Goal: Navigation & Orientation: Find specific page/section

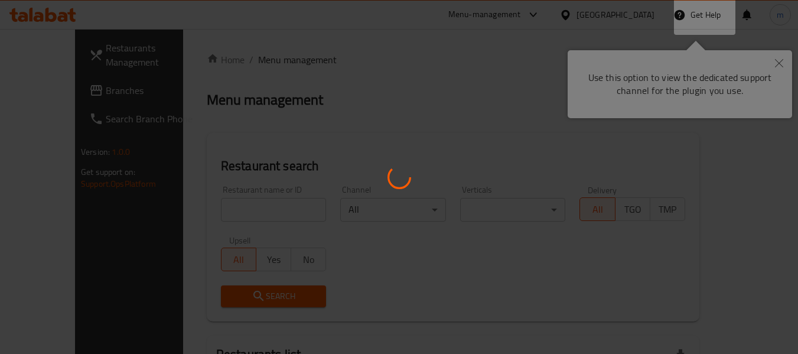
click at [782, 63] on div at bounding box center [399, 177] width 798 height 354
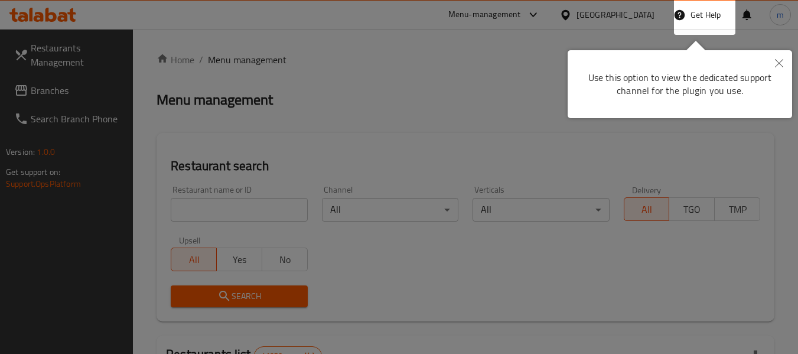
click at [779, 66] on div at bounding box center [399, 177] width 798 height 354
click at [779, 63] on icon "Close" at bounding box center [779, 63] width 8 height 8
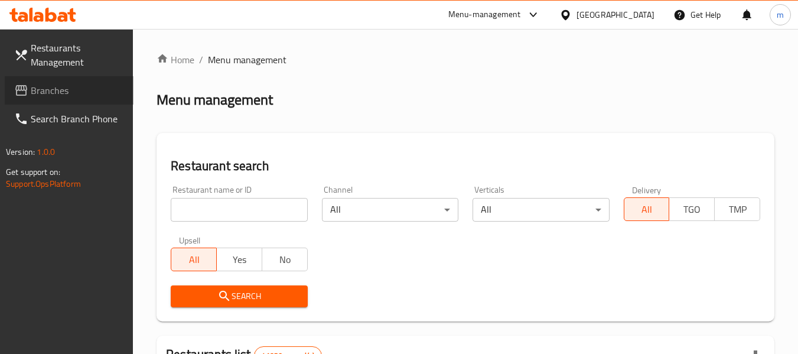
click at [70, 95] on span "Branches" at bounding box center [77, 90] width 93 height 14
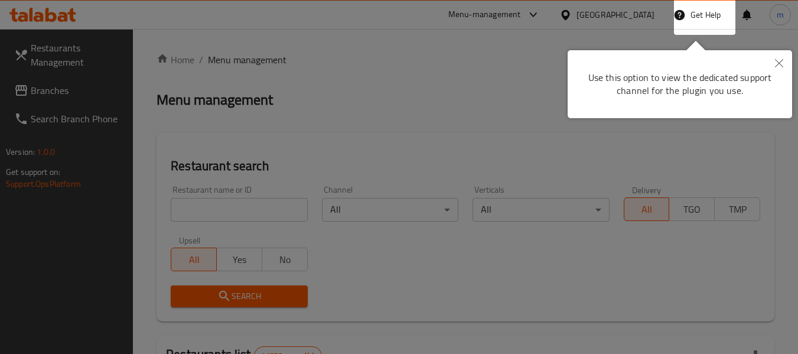
click at [782, 64] on icon "Close" at bounding box center [779, 63] width 8 height 8
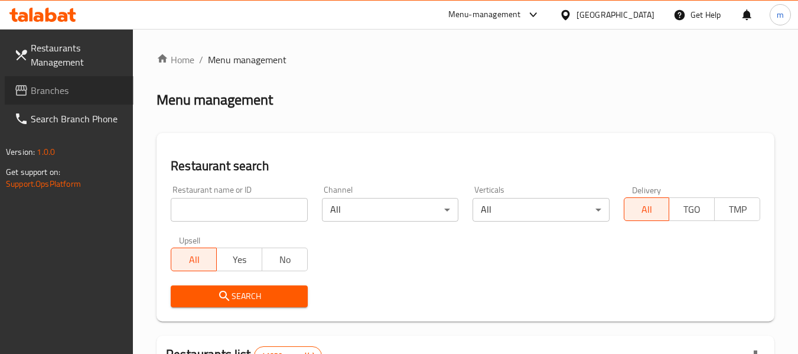
drag, startPoint x: 72, startPoint y: 83, endPoint x: 70, endPoint y: 3, distance: 79.8
click at [72, 84] on link "Branches" at bounding box center [69, 90] width 129 height 28
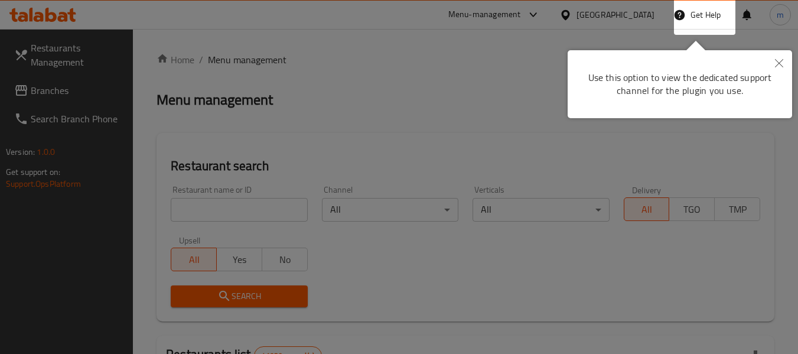
drag, startPoint x: 775, startPoint y: 63, endPoint x: 496, endPoint y: 0, distance: 285.8
click at [772, 63] on button "Close" at bounding box center [779, 63] width 26 height 27
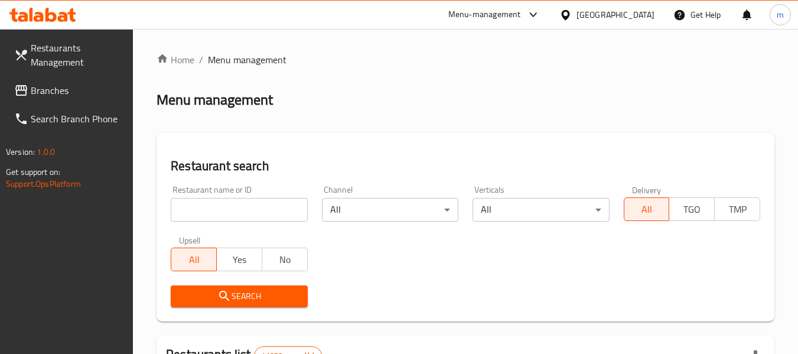
click at [54, 79] on link "Branches" at bounding box center [69, 90] width 129 height 28
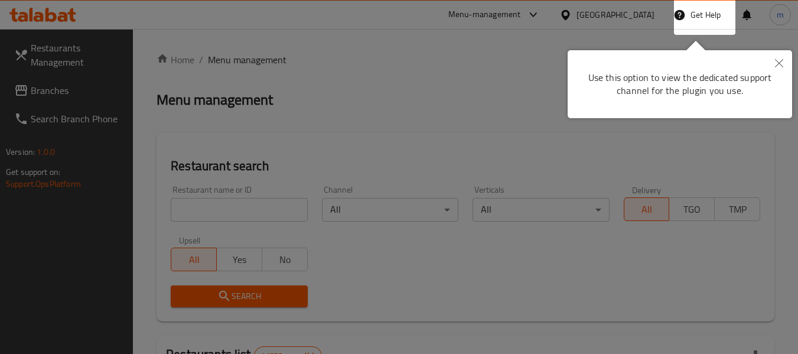
click at [777, 64] on icon "Close" at bounding box center [779, 63] width 8 height 8
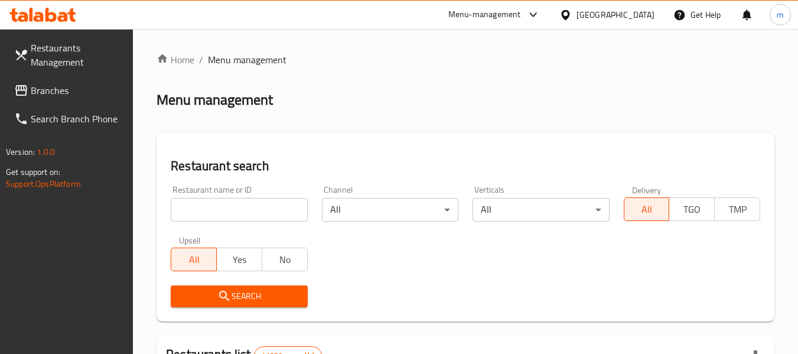
click at [57, 90] on span "Branches" at bounding box center [77, 90] width 93 height 14
click at [66, 86] on span "Branches" at bounding box center [77, 90] width 93 height 14
